Goal: Task Accomplishment & Management: Use online tool/utility

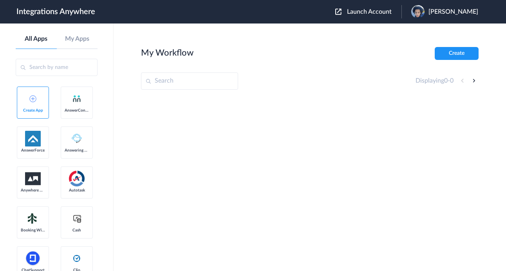
click at [368, 15] on span "Launch Account" at bounding box center [369, 12] width 45 height 6
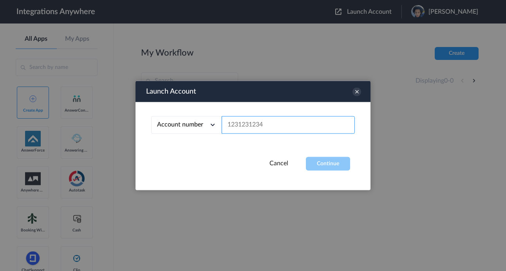
click at [262, 128] on input "text" at bounding box center [288, 125] width 133 height 18
paste input "9193410805"
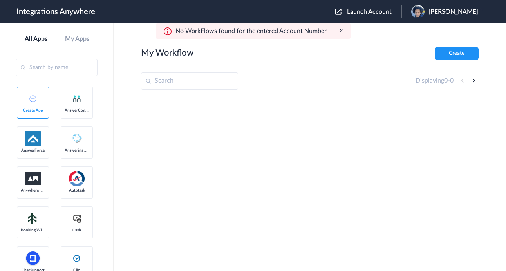
click at [362, 11] on span "Launch Account" at bounding box center [369, 12] width 45 height 6
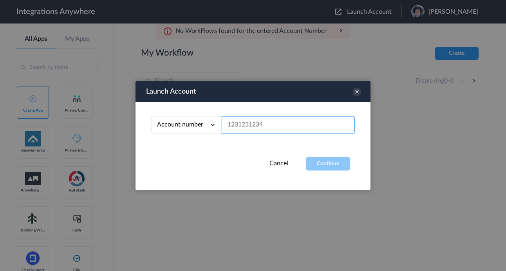
click at [284, 121] on input "text" at bounding box center [288, 125] width 133 height 18
paste input "9193410805"
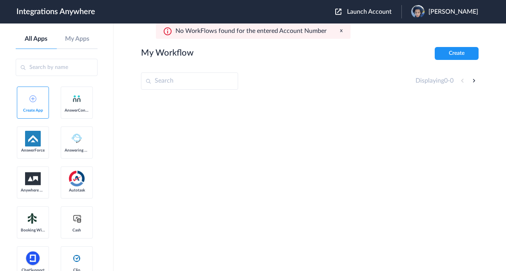
click at [341, 30] on button "x" at bounding box center [341, 30] width 3 height 7
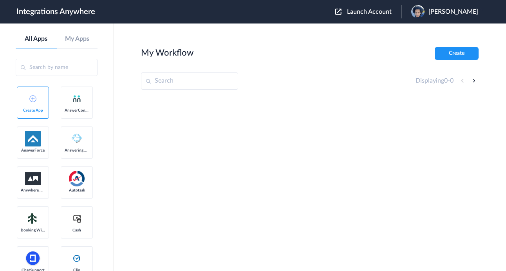
click at [359, 9] on span "Launch Account" at bounding box center [369, 12] width 45 height 6
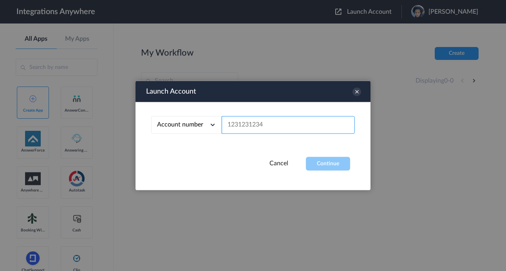
click at [270, 123] on input "text" at bounding box center [288, 125] width 133 height 18
paste input "1210005268"
type input "1210005268"
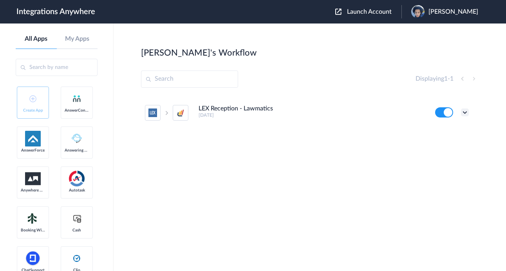
click at [464, 112] on icon at bounding box center [465, 112] width 8 height 8
click at [441, 143] on link "Task history" at bounding box center [443, 144] width 38 height 5
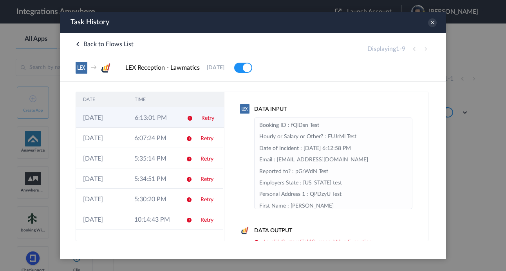
click at [164, 118] on td "6:13:01 PM" at bounding box center [154, 117] width 52 height 20
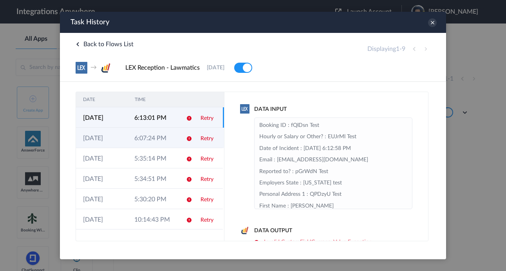
click at [165, 141] on td "6:07:24 PM" at bounding box center [152, 138] width 51 height 20
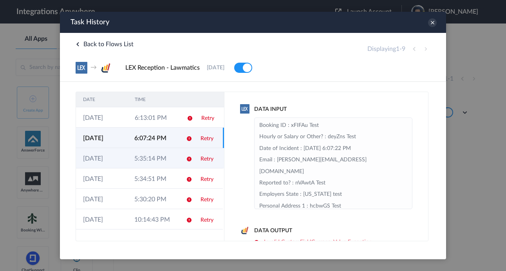
click at [167, 154] on td "5:35:14 PM" at bounding box center [152, 158] width 51 height 20
click at [172, 134] on td "6:07:24 PM" at bounding box center [152, 138] width 51 height 20
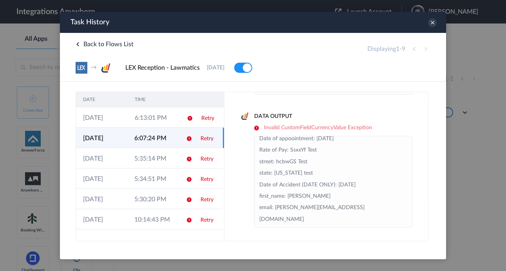
scroll to position [158, 0]
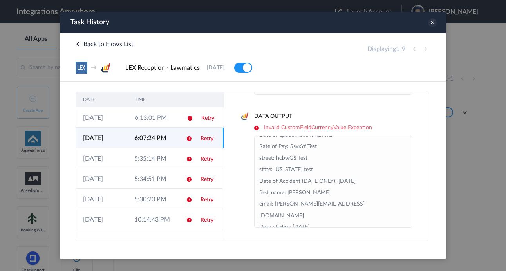
click at [431, 22] on icon at bounding box center [432, 22] width 9 height 9
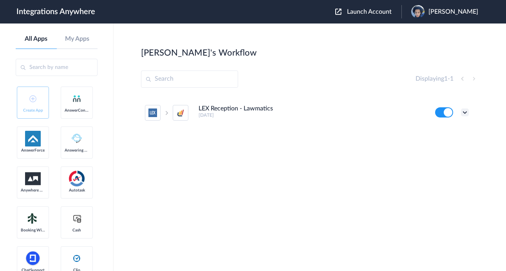
click at [466, 112] on icon at bounding box center [465, 112] width 8 height 8
click at [448, 144] on link "Task history" at bounding box center [443, 144] width 38 height 5
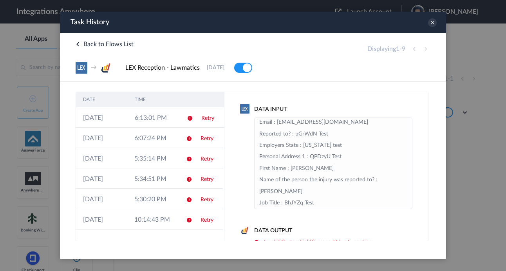
scroll to position [0, 0]
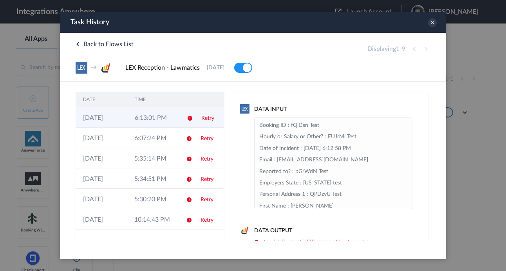
click at [183, 119] on td at bounding box center [187, 117] width 15 height 20
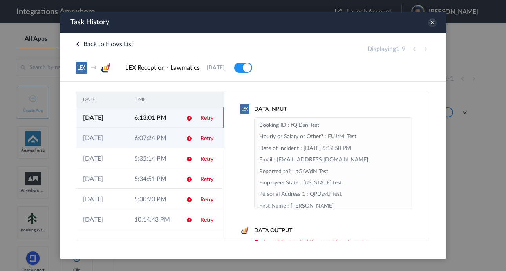
click at [165, 139] on td "6:07:24 PM" at bounding box center [152, 138] width 51 height 20
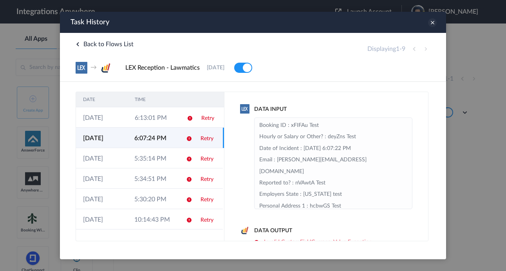
click at [433, 23] on icon at bounding box center [432, 22] width 9 height 9
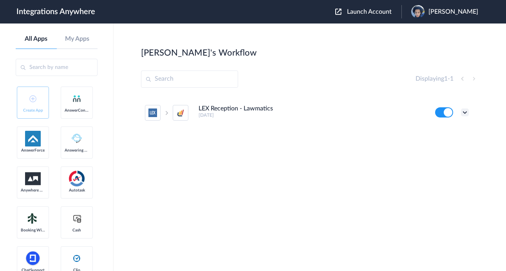
click at [466, 115] on icon at bounding box center [465, 112] width 8 height 8
click at [445, 147] on link "Task history" at bounding box center [443, 144] width 38 height 5
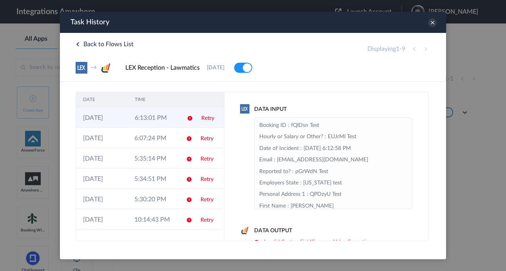
click at [165, 124] on td "6:13:01 PM" at bounding box center [154, 117] width 52 height 20
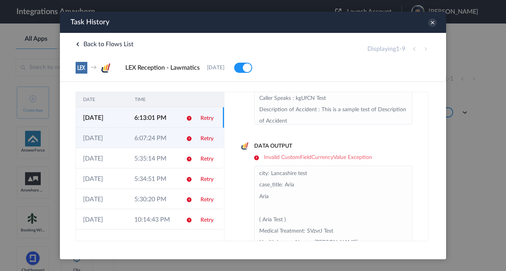
click at [181, 144] on td at bounding box center [186, 138] width 15 height 20
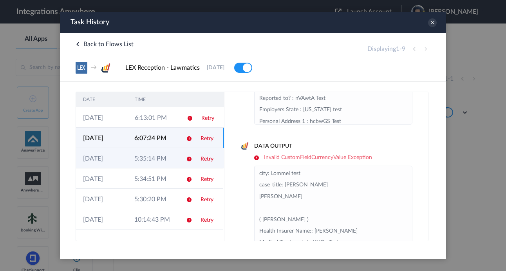
click at [176, 162] on td "5:35:14 PM" at bounding box center [152, 158] width 51 height 20
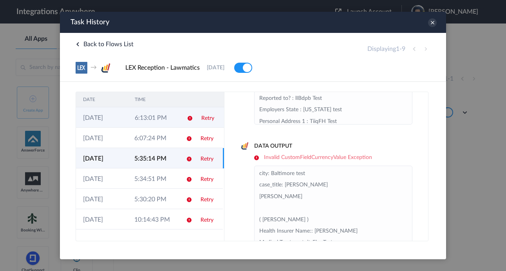
click at [180, 128] on td at bounding box center [187, 117] width 15 height 20
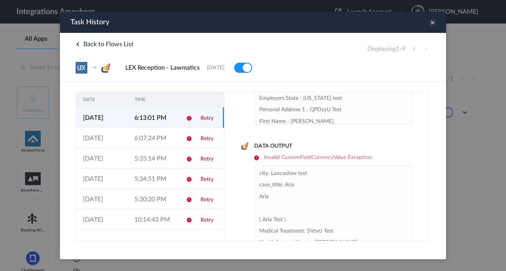
click at [433, 23] on icon at bounding box center [432, 22] width 9 height 9
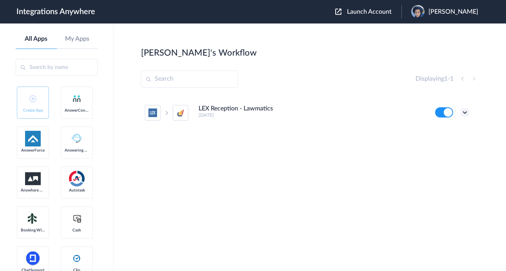
click at [462, 112] on icon at bounding box center [465, 112] width 8 height 8
click at [444, 133] on li "Edit" at bounding box center [443, 130] width 51 height 14
click at [465, 112] on icon at bounding box center [465, 112] width 8 height 8
click at [440, 147] on link "Task history" at bounding box center [443, 144] width 38 height 5
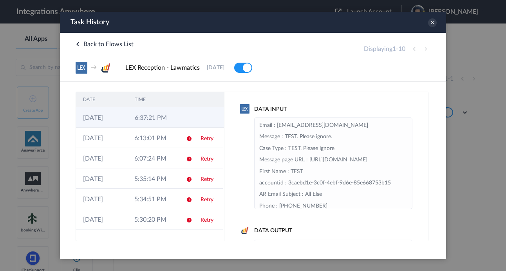
click at [170, 120] on td "6:37:21 PM" at bounding box center [154, 117] width 52 height 20
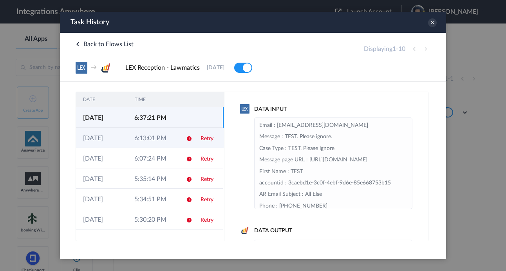
click at [182, 140] on td at bounding box center [186, 138] width 15 height 20
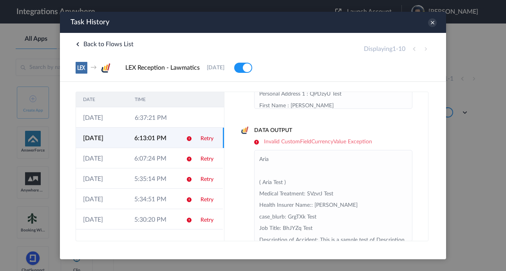
scroll to position [20, 0]
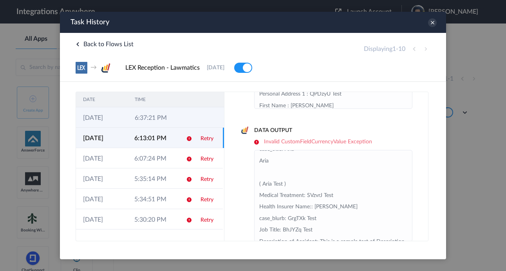
click at [180, 121] on td at bounding box center [187, 117] width 15 height 20
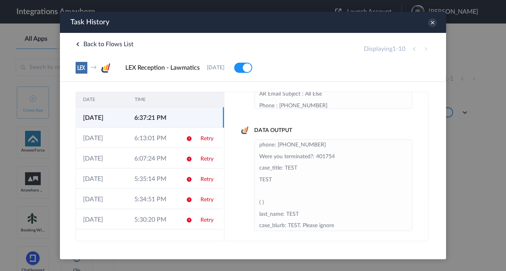
scroll to position [0, 0]
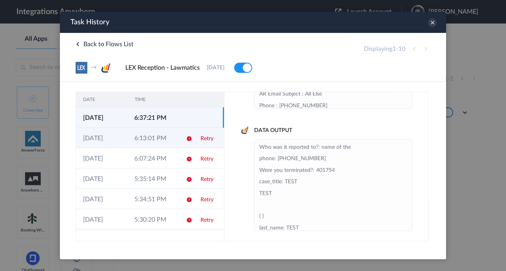
click at [165, 139] on td "6:13:01 PM" at bounding box center [152, 138] width 51 height 20
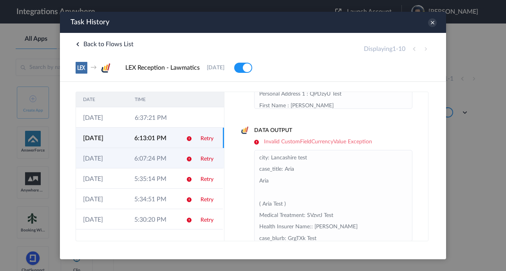
click at [177, 165] on td "6:07:24 PM" at bounding box center [152, 158] width 51 height 20
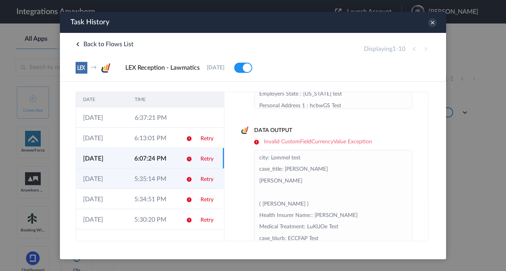
click at [180, 186] on td at bounding box center [186, 178] width 15 height 20
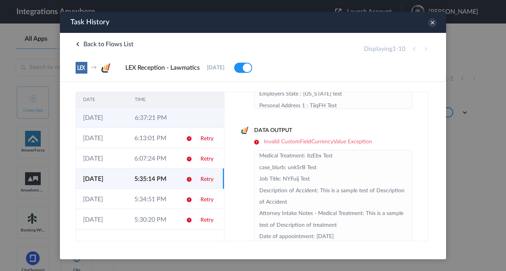
click at [161, 126] on td "6:37:21 PM" at bounding box center [154, 117] width 52 height 20
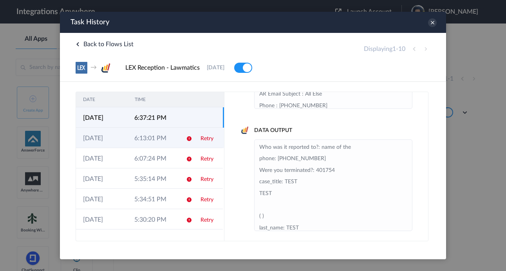
click at [170, 141] on td "6:13:01 PM" at bounding box center [152, 138] width 51 height 20
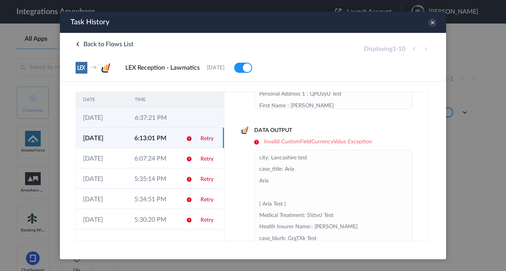
click at [178, 126] on td "6:37:21 PM" at bounding box center [154, 117] width 52 height 20
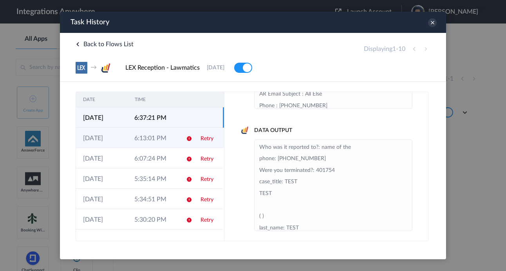
click at [172, 139] on td "6:13:01 PM" at bounding box center [152, 138] width 51 height 20
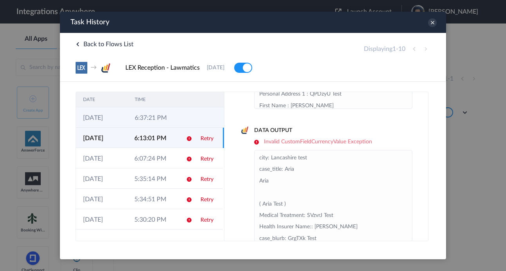
click at [177, 117] on td "6:37:21 PM" at bounding box center [154, 117] width 52 height 20
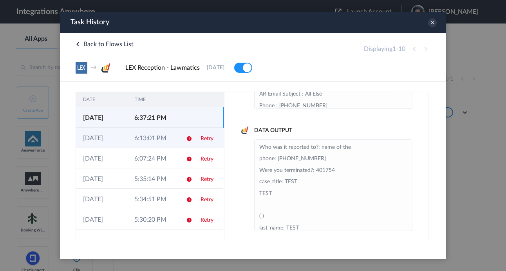
click at [187, 134] on td at bounding box center [186, 138] width 15 height 20
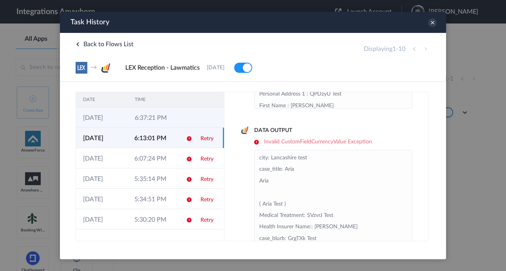
click at [188, 118] on icon at bounding box center [190, 118] width 6 height 6
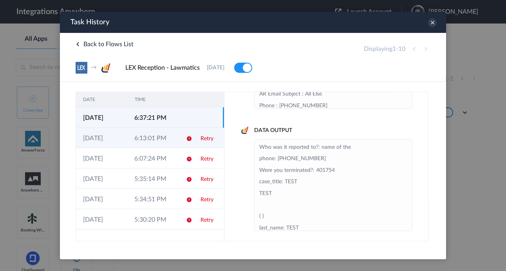
click at [180, 133] on td at bounding box center [186, 138] width 15 height 20
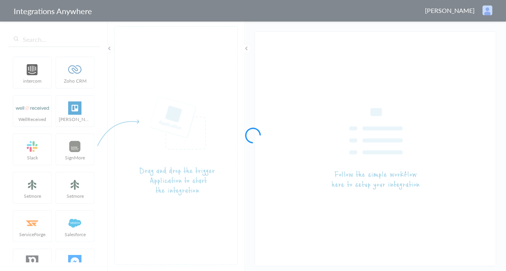
type input "LEX Reception - Lawmatics"
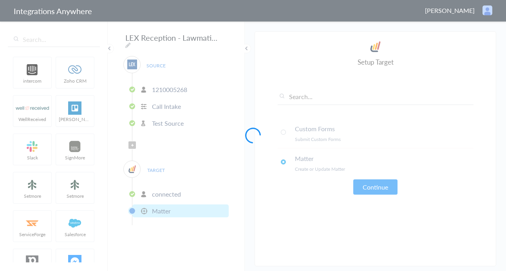
click at [132, 144] on icon at bounding box center [132, 145] width 2 height 3
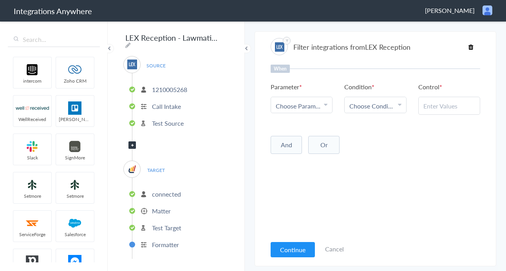
click at [131, 144] on icon at bounding box center [132, 145] width 2 height 3
click at [134, 143] on span "Filter Applied" at bounding box center [131, 144] width 7 height 7
